Goal: Information Seeking & Learning: Learn about a topic

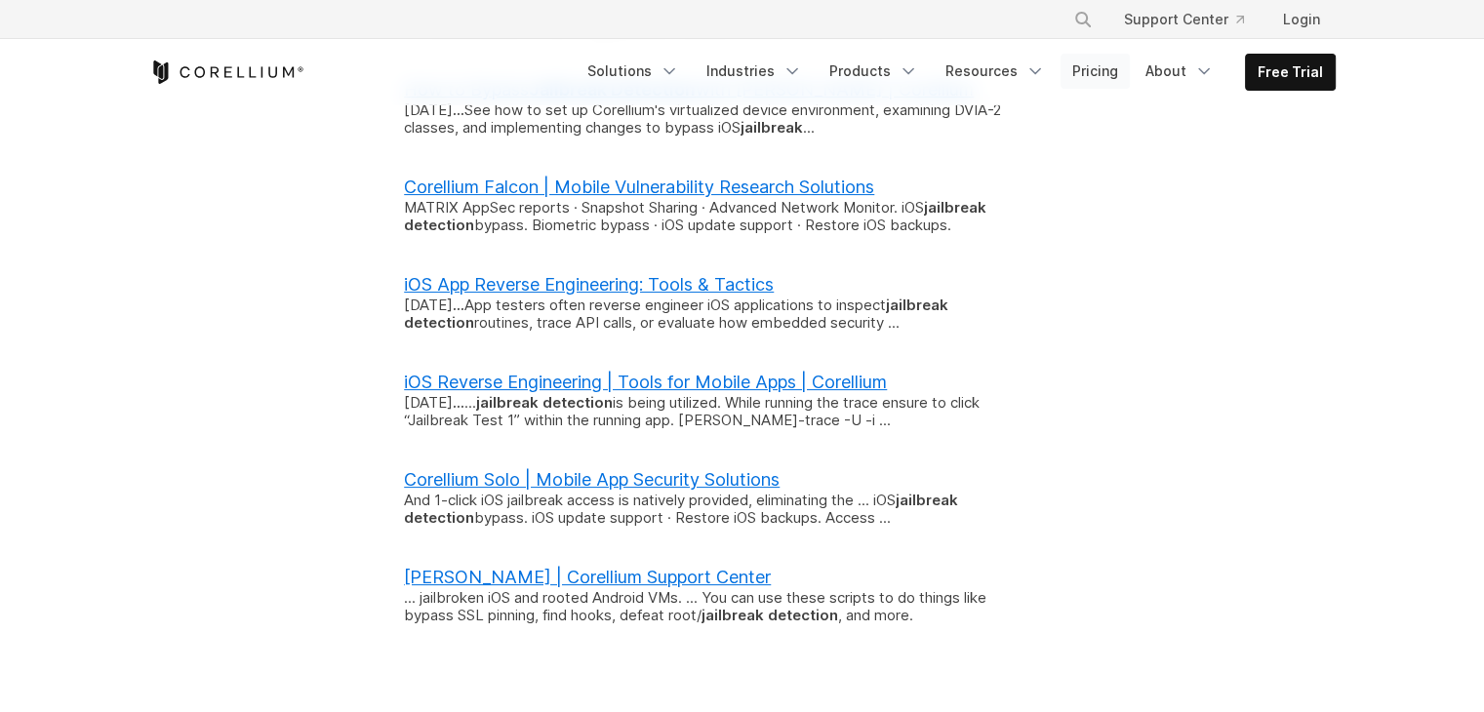
click at [1103, 79] on link "Pricing" at bounding box center [1094, 71] width 69 height 35
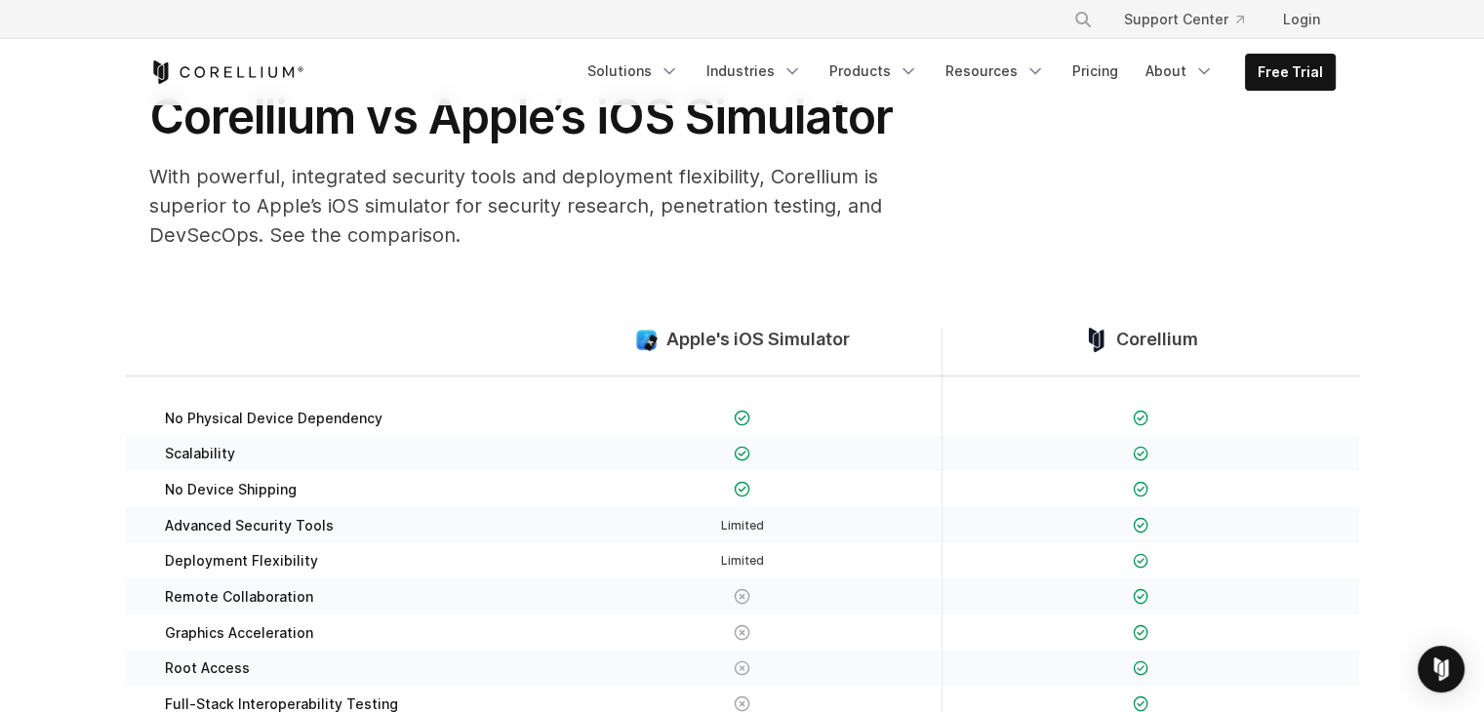
scroll to position [109, 0]
